Goal: Information Seeking & Learning: Learn about a topic

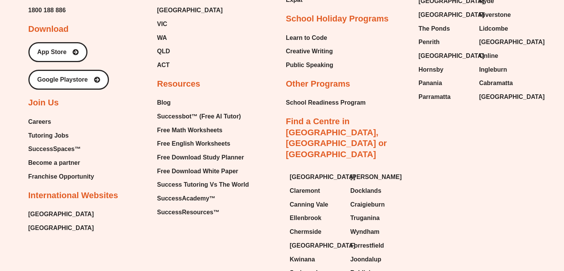
scroll to position [1584, 0]
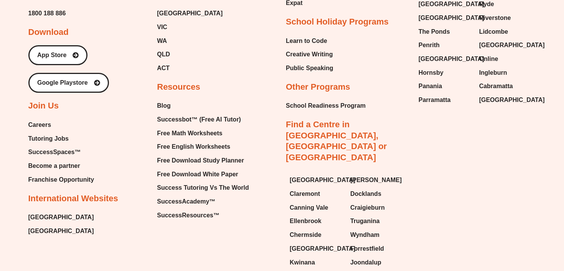
click at [43, 136] on span "Tutoring Jobs" at bounding box center [48, 139] width 40 height 12
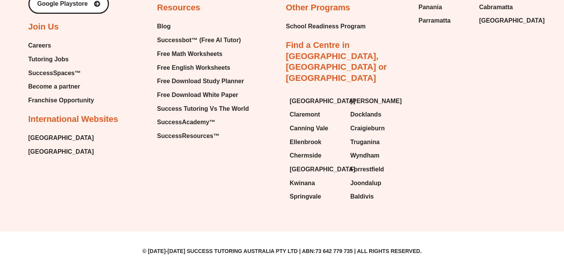
scroll to position [1520, 0]
click at [46, 51] on span "Careers" at bounding box center [39, 46] width 23 height 12
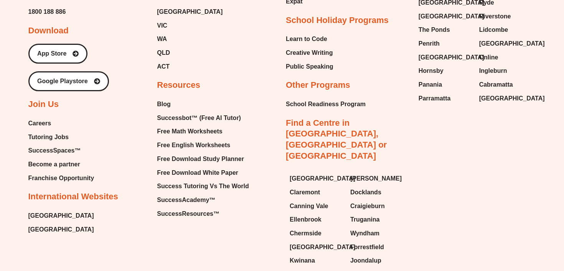
scroll to position [4268, 0]
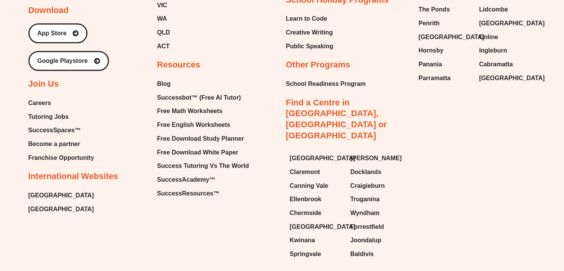
click at [53, 111] on span "Tutoring Jobs" at bounding box center [48, 117] width 40 height 12
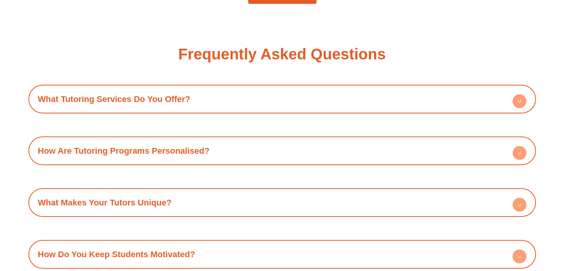
scroll to position [887, 0]
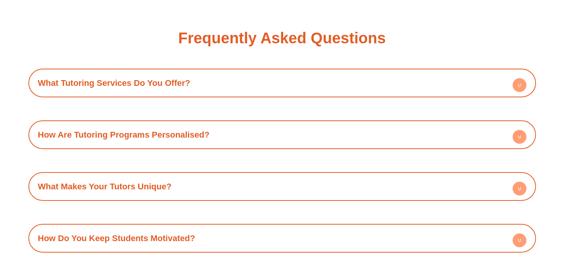
click at [124, 73] on h4 "What Tutoring Services Do You Offer?" at bounding box center [282, 83] width 500 height 21
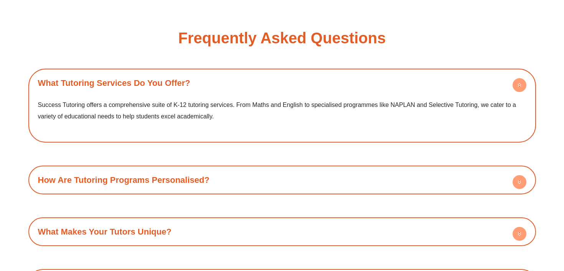
click at [124, 72] on div "What Tutoring Services Do You Offer? Success Tutoring offers a comprehensive su…" at bounding box center [282, 106] width 508 height 74
click at [125, 82] on link "What Tutoring Services Do You Offer?" at bounding box center [114, 83] width 152 height 10
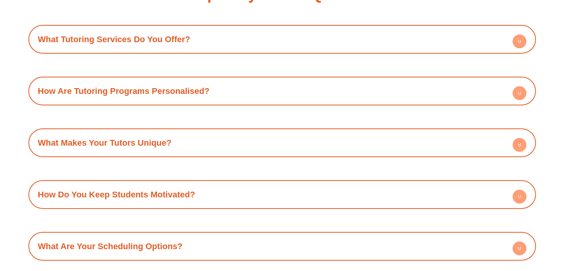
scroll to position [931, 0]
click at [125, 83] on h4 "How Are Tutoring Programs Personalised?" at bounding box center [282, 90] width 500 height 21
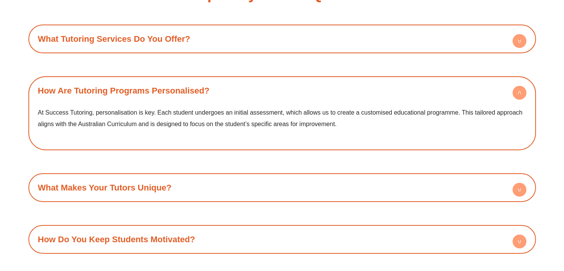
click at [125, 83] on h4 "How Are Tutoring Programs Personalised?" at bounding box center [282, 90] width 500 height 21
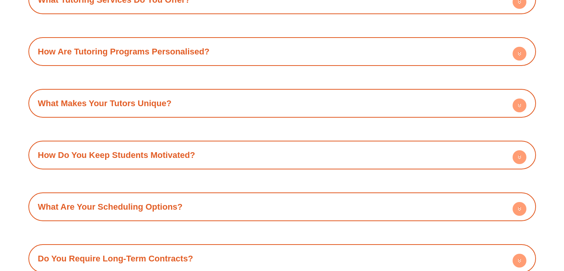
scroll to position [973, 0]
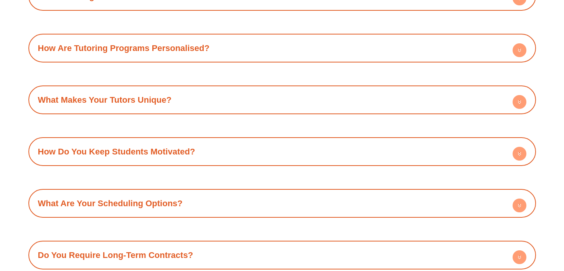
click at [125, 84] on div "What Tutoring Services Do You Offer? Success Tutoring offers a comprehensive su…" at bounding box center [282, 126] width 508 height 288
click at [126, 92] on h4 "What Makes Your Tutors Unique?" at bounding box center [282, 99] width 500 height 21
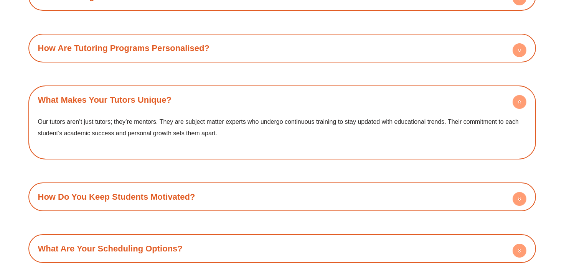
click at [126, 92] on h4 "What Makes Your Tutors Unique?" at bounding box center [282, 99] width 500 height 21
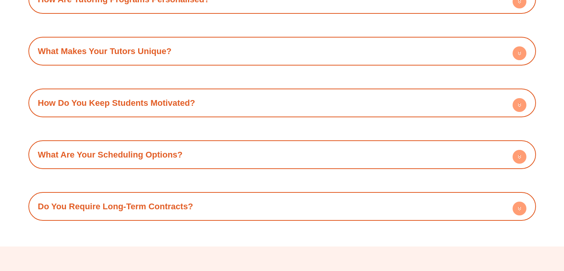
scroll to position [1055, 0]
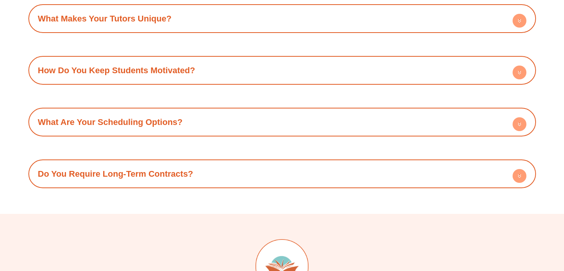
click at [125, 97] on div "What Tutoring Services Do You Offer? Success Tutoring offers a comprehensive su…" at bounding box center [282, 45] width 508 height 288
click at [129, 68] on link "How Do You Keep Students Motivated?" at bounding box center [116, 71] width 157 height 10
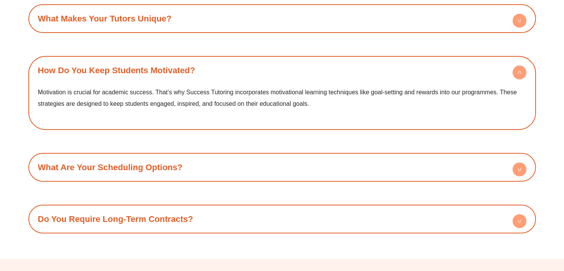
click at [130, 68] on link "How Do You Keep Students Motivated?" at bounding box center [116, 71] width 157 height 10
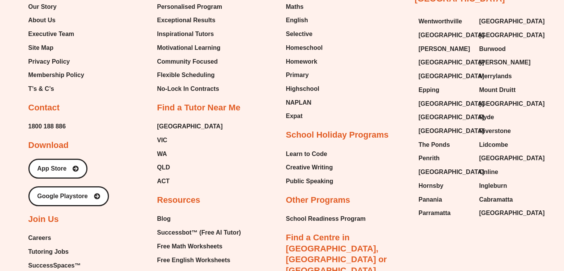
scroll to position [1459, 0]
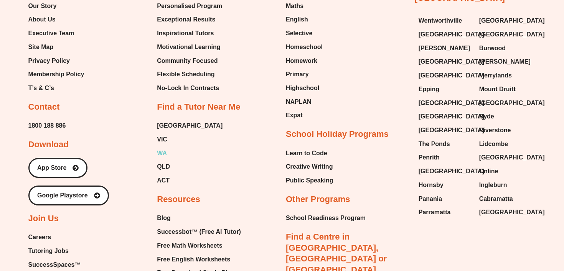
click at [160, 154] on span "WA" at bounding box center [162, 154] width 10 height 12
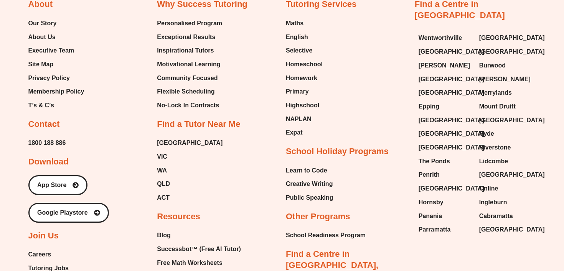
scroll to position [4284, 0]
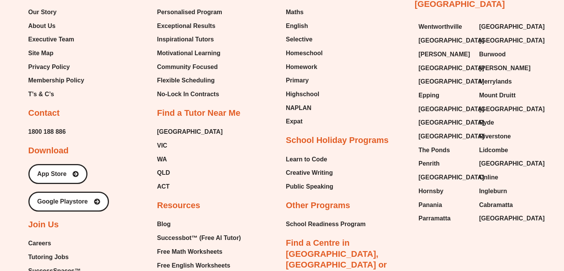
click at [41, 238] on span "Careers" at bounding box center [39, 244] width 23 height 12
